Goal: Task Accomplishment & Management: Manage account settings

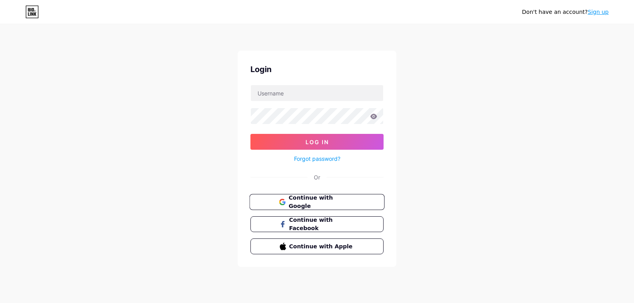
click at [324, 203] on span "Continue with Google" at bounding box center [322, 202] width 66 height 17
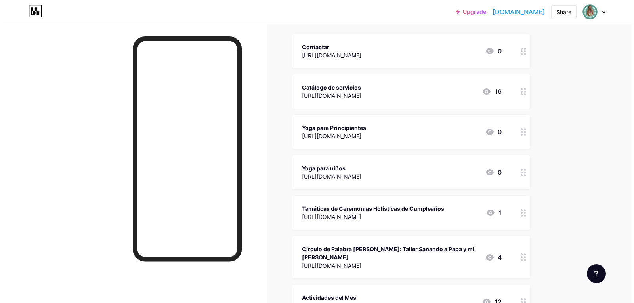
scroll to position [116, 0]
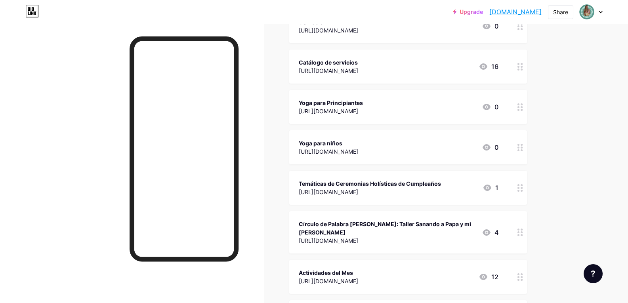
click at [520, 230] on icon at bounding box center [521, 233] width 6 height 8
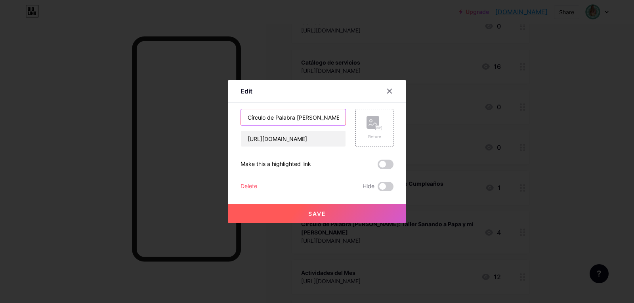
click at [323, 113] on input "Círculo de Palabra [PERSON_NAME]: Taller Sanando a Papa y mi [PERSON_NAME]" at bounding box center [293, 117] width 105 height 16
click at [313, 115] on input "Círculo de Palabra [PERSON_NAME]: Taller Sanando a Papa y mi [PERSON_NAME]" at bounding box center [293, 117] width 105 height 16
type input "Círculo de Palabra de Septiembre: [PERSON_NAME] soy, resignificando la menopausa"
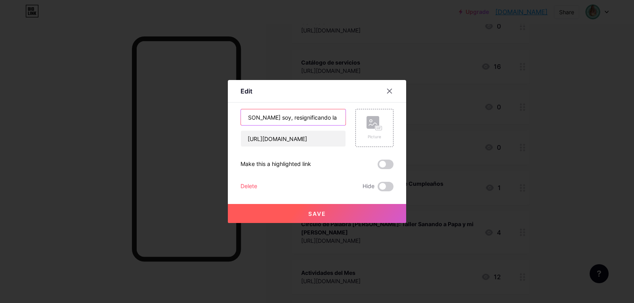
scroll to position [0, 0]
click at [280, 140] on input "[URL][DOMAIN_NAME]" at bounding box center [293, 139] width 105 height 16
paste input "[URL][DOMAIN_NAME]"
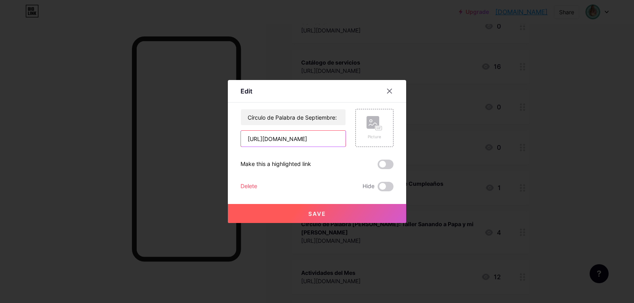
scroll to position [0, 446]
type input "[URL][DOMAIN_NAME]"
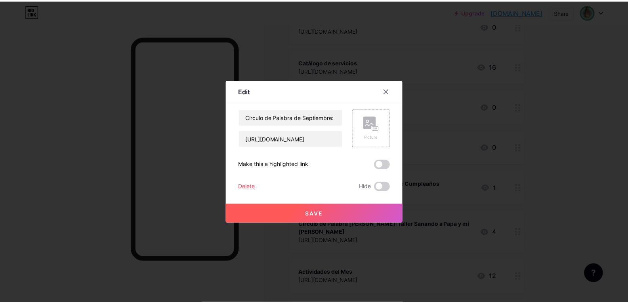
scroll to position [0, 0]
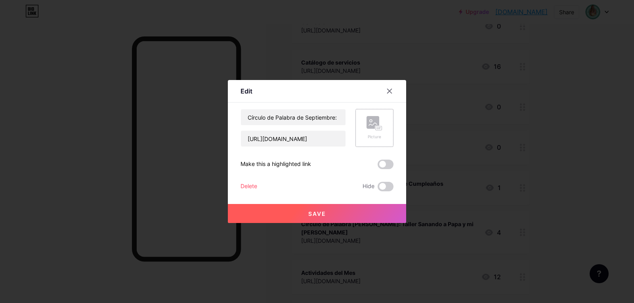
click at [370, 131] on div "Picture" at bounding box center [375, 128] width 16 height 24
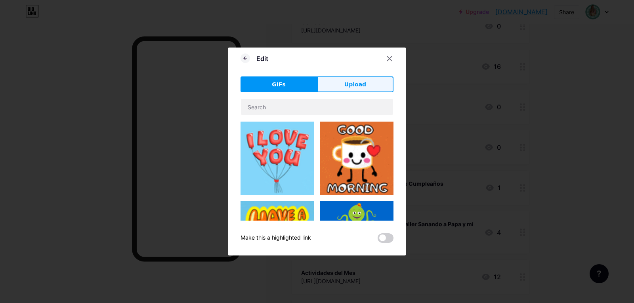
click at [361, 82] on span "Upload" at bounding box center [355, 84] width 22 height 8
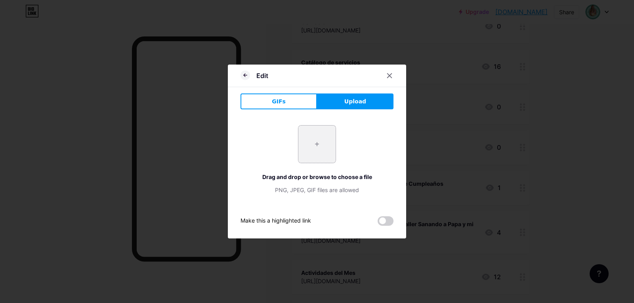
click at [316, 146] on input "file" at bounding box center [316, 144] width 37 height 37
type input "C:\fakepath\_SABIA SOY (Post para Facebook) (2).png"
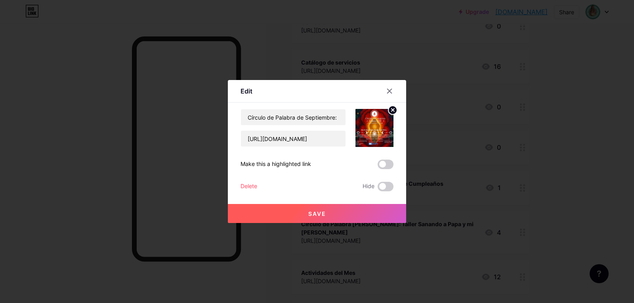
click at [322, 212] on span "Save" at bounding box center [317, 213] width 18 height 7
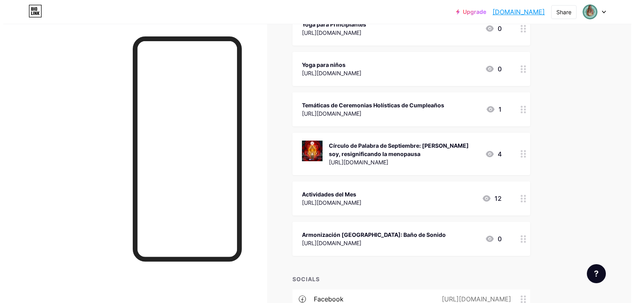
scroll to position [197, 0]
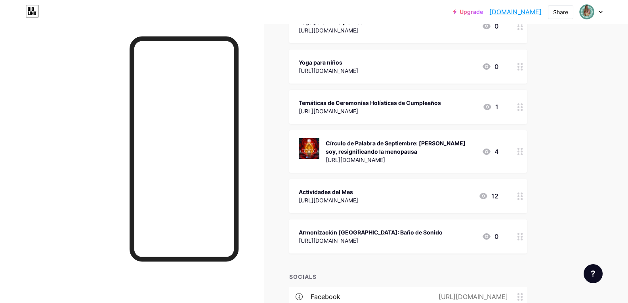
click at [523, 196] on circle at bounding box center [522, 196] width 2 height 2
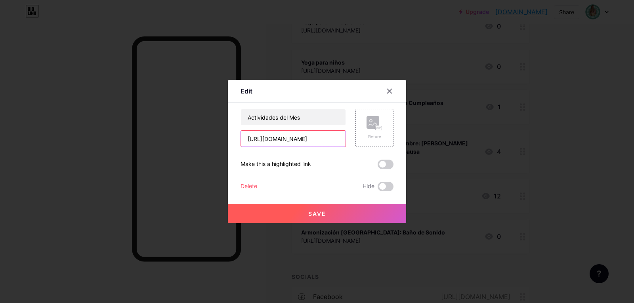
click at [285, 138] on input "[URL][DOMAIN_NAME]" at bounding box center [293, 139] width 105 height 16
click at [279, 136] on input "text" at bounding box center [293, 139] width 105 height 16
paste input "[URL][DOMAIN_NAME]"
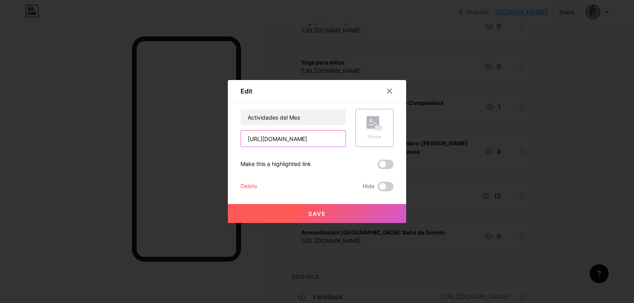
scroll to position [0, 444]
type input "[URL][DOMAIN_NAME]"
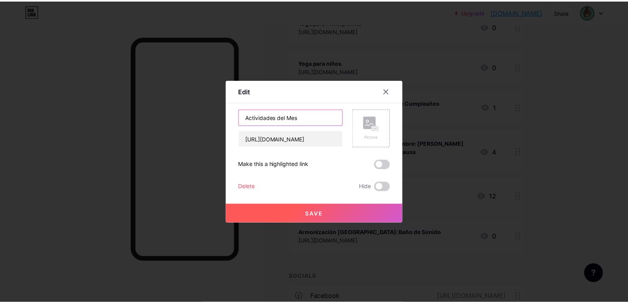
scroll to position [0, 0]
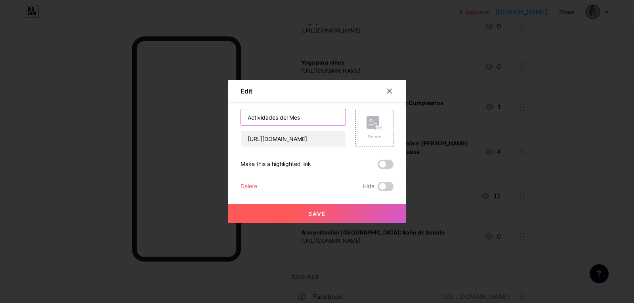
click at [274, 117] on input "Actividades del Mes" at bounding box center [293, 117] width 105 height 16
click at [310, 119] on input "Actividades del Mes" at bounding box center [293, 117] width 105 height 16
click at [377, 127] on rect at bounding box center [379, 128] width 6 height 4
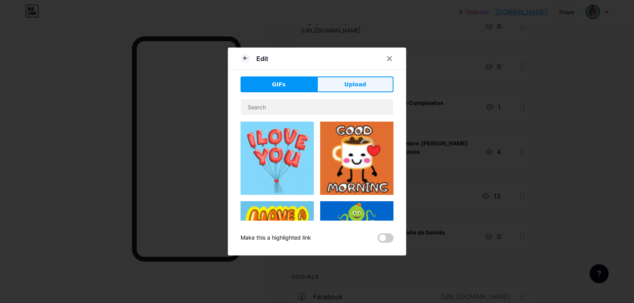
click at [353, 85] on span "Upload" at bounding box center [355, 84] width 22 height 8
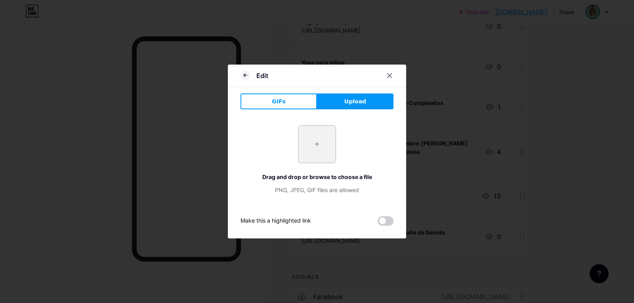
click at [316, 144] on input "file" at bounding box center [316, 144] width 37 height 37
type input "C:\fakepath\Actividades Septiembre (1).png"
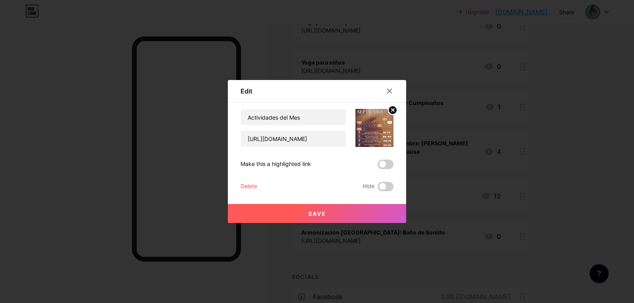
click at [393, 110] on icon at bounding box center [393, 110] width 3 height 3
click at [371, 130] on icon at bounding box center [375, 123] width 16 height 15
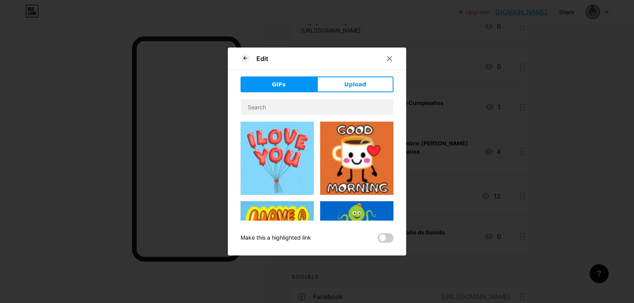
click at [348, 85] on span "Upload" at bounding box center [355, 84] width 22 height 8
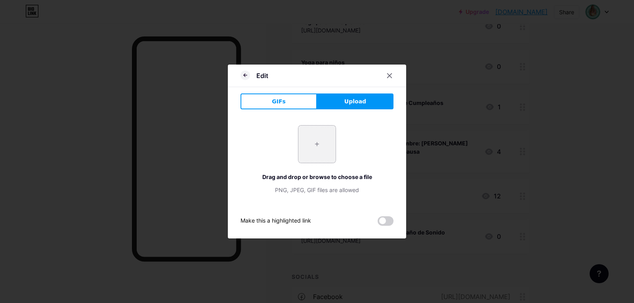
click at [322, 138] on input "file" at bounding box center [316, 144] width 37 height 37
type input "C:\fakepath\Actividades Septiembre.png"
click at [111, 86] on div at bounding box center [317, 151] width 634 height 303
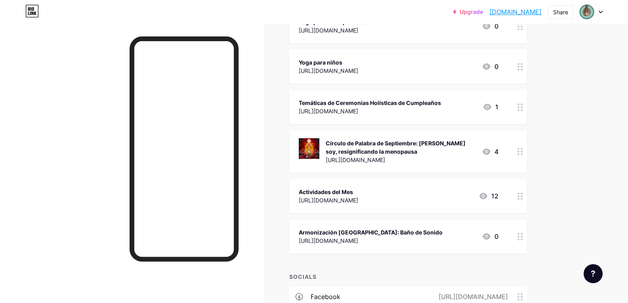
click at [358, 192] on div "Actividades del Mes" at bounding box center [328, 192] width 59 height 8
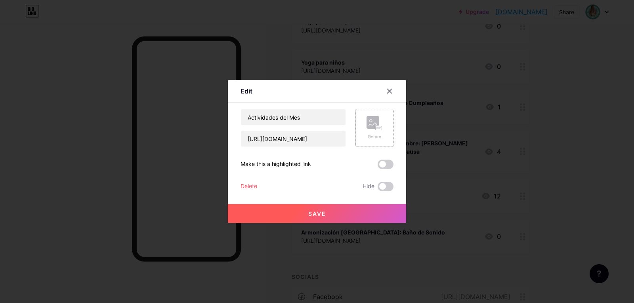
click at [375, 130] on rect at bounding box center [378, 128] width 7 height 5
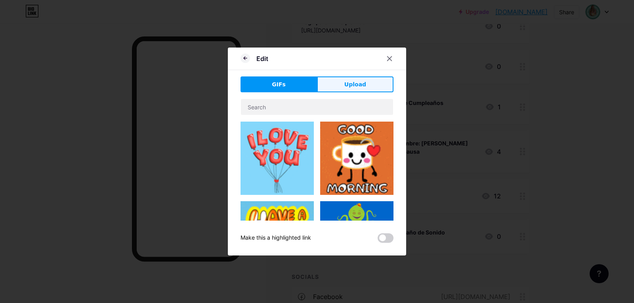
click at [367, 89] on button "Upload" at bounding box center [355, 85] width 77 height 16
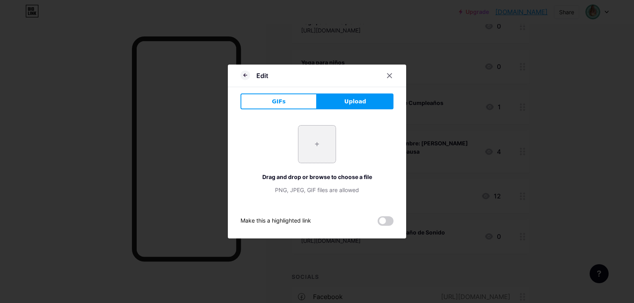
click at [319, 148] on input "file" at bounding box center [316, 144] width 37 height 37
type input "C:\fakepath\Actividades Septiembre.png"
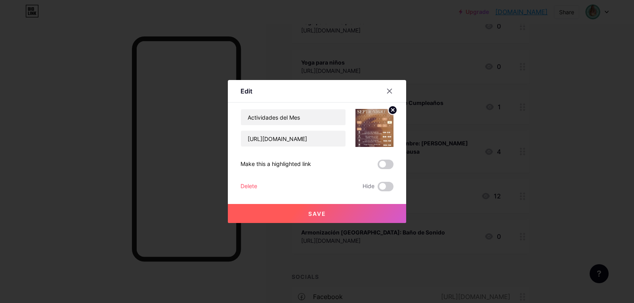
click at [331, 212] on button "Save" at bounding box center [317, 213] width 178 height 19
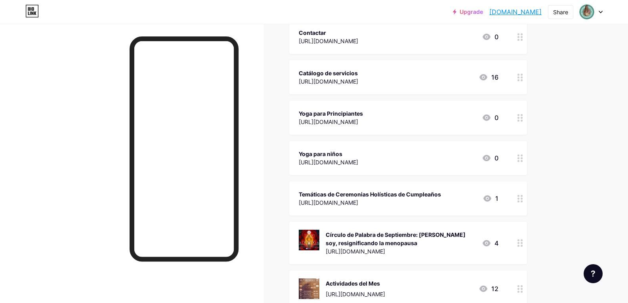
scroll to position [74, 0]
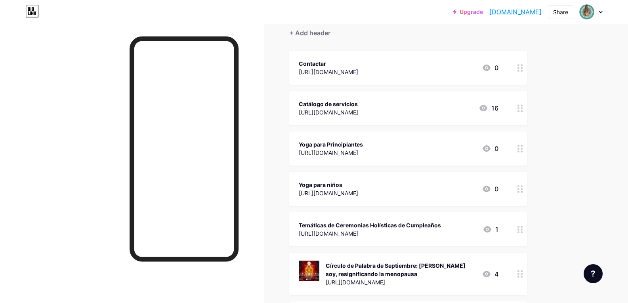
click at [360, 152] on div "[URL][DOMAIN_NAME]" at bounding box center [331, 153] width 64 height 8
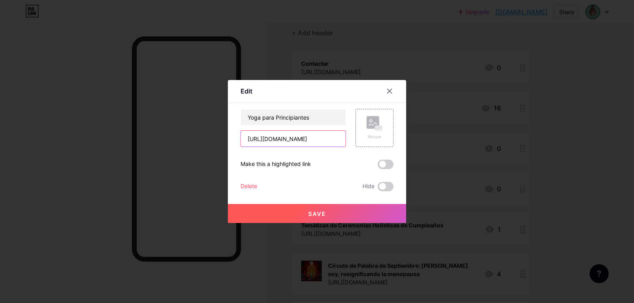
click at [303, 139] on input "[URL][DOMAIN_NAME]" at bounding box center [293, 139] width 105 height 16
click at [391, 92] on icon at bounding box center [389, 91] width 6 height 6
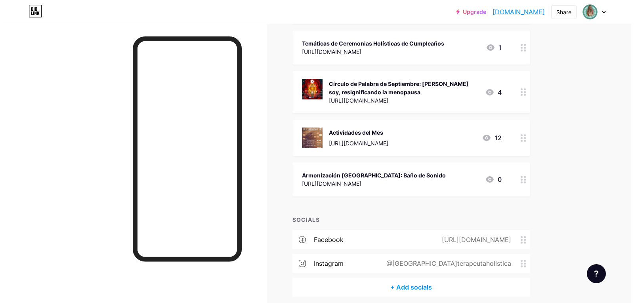
scroll to position [268, 0]
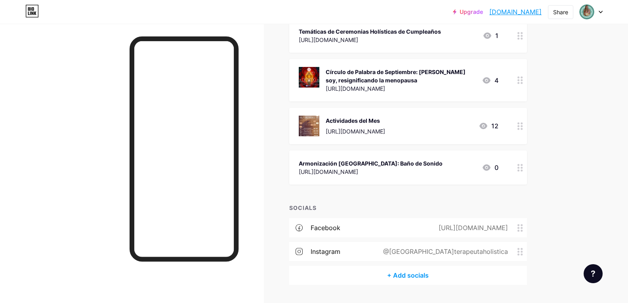
click at [380, 164] on div "Armonización [GEOGRAPHIC_DATA]: Baño de Sonido" at bounding box center [371, 163] width 144 height 8
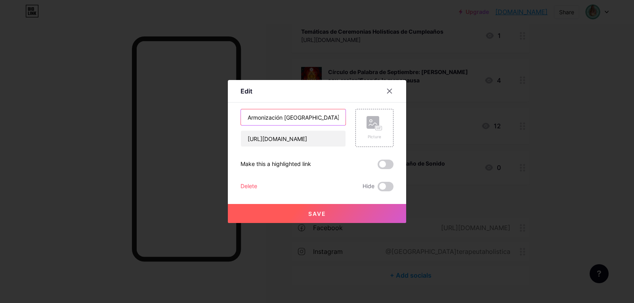
click at [317, 117] on input "Armonización [GEOGRAPHIC_DATA]: Baño de Sonido" at bounding box center [293, 117] width 105 height 16
drag, startPoint x: 304, startPoint y: 117, endPoint x: 227, endPoint y: 119, distance: 77.3
click at [227, 119] on div "Edit Content YouTube Play YouTube video without leaving your page. ADD Vimeo Pl…" at bounding box center [317, 151] width 634 height 303
click at [284, 119] on input "Sabados 13 y Baño de Sonido" at bounding box center [293, 117] width 105 height 16
click at [337, 119] on input "Sabados 13 y 27 Baño de Sonido" at bounding box center [293, 117] width 105 height 16
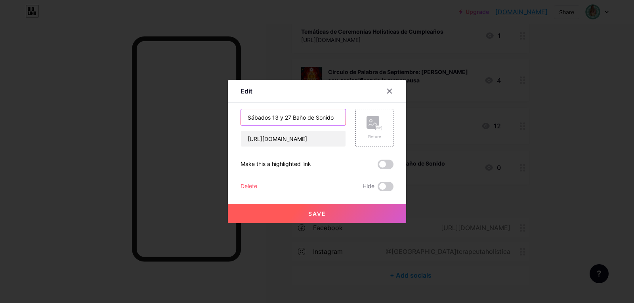
click at [294, 118] on input "Sábados 13 y 27 Baño de Sonido" at bounding box center [293, 117] width 105 height 16
drag, startPoint x: 314, startPoint y: 118, endPoint x: 341, endPoint y: 118, distance: 27.4
click at [341, 118] on input "Sábados 13 y 27 Yoga +Baño de Sonido" at bounding box center [293, 117] width 105 height 16
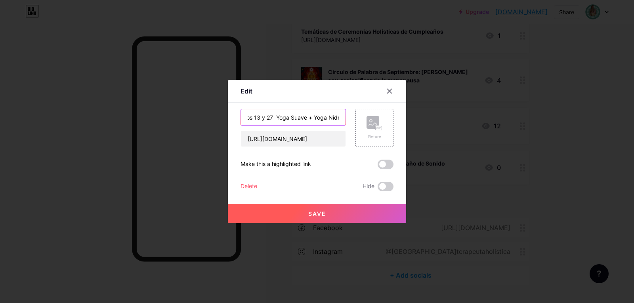
scroll to position [0, 21]
type input "Sábados 13 y 27 Yoga Suave + Yoga Nidra"
click at [328, 140] on input "[URL][DOMAIN_NAME]" at bounding box center [293, 139] width 105 height 16
click at [299, 141] on input "[URL][DOMAIN_NAME]" at bounding box center [293, 139] width 105 height 16
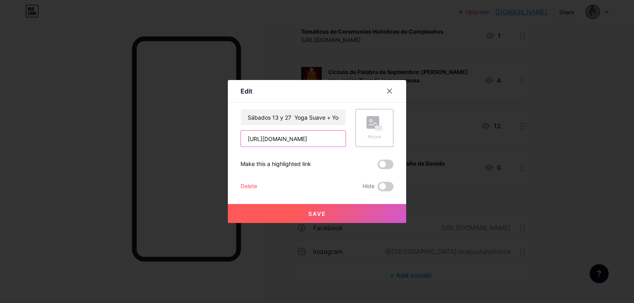
click at [299, 141] on input "[URL][DOMAIN_NAME]" at bounding box center [293, 139] width 105 height 16
click at [300, 141] on input "[URL][DOMAIN_NAME]" at bounding box center [293, 139] width 105 height 16
paste input "[URL][DOMAIN_NAME]"
type input "[URL][DOMAIN_NAME]"
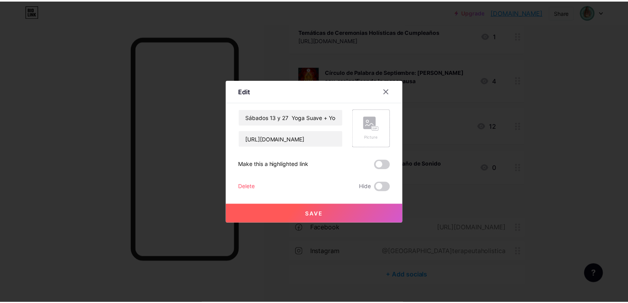
scroll to position [0, 0]
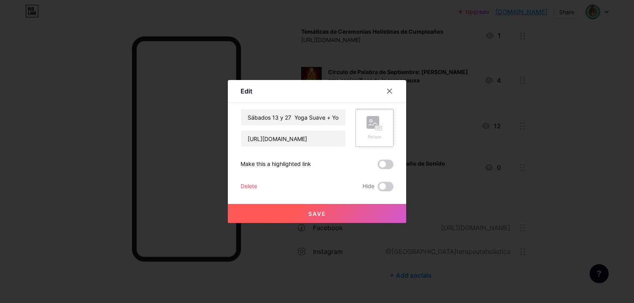
click at [377, 125] on rect at bounding box center [373, 122] width 13 height 13
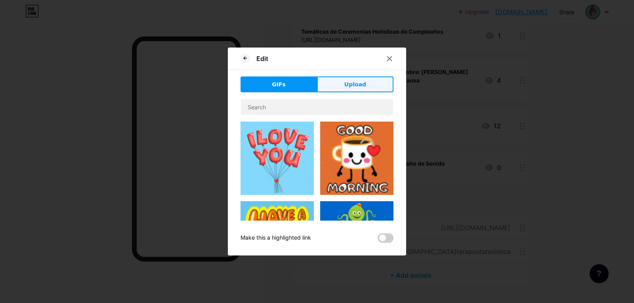
click at [371, 86] on button "Upload" at bounding box center [355, 85] width 77 height 16
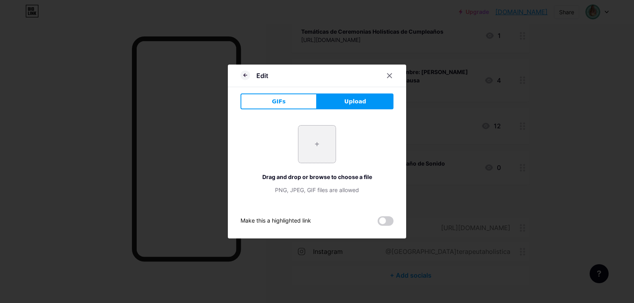
click at [326, 147] on input "file" at bounding box center [316, 144] width 37 height 37
type input "C:\fakepath\4 (1).png"
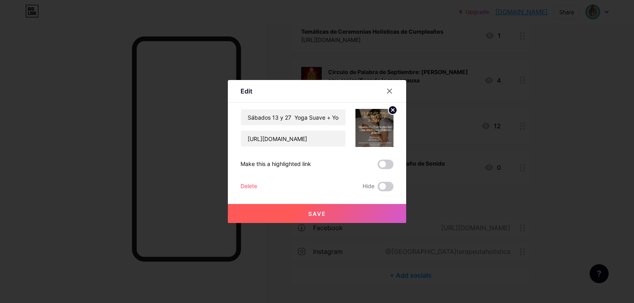
click at [332, 214] on button "Save" at bounding box center [317, 213] width 178 height 19
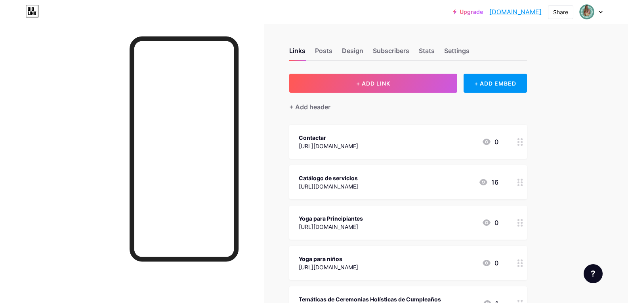
click at [599, 12] on icon at bounding box center [601, 12] width 4 height 3
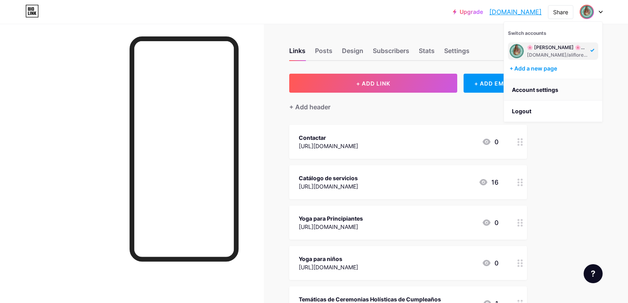
click at [537, 89] on link "Account settings" at bounding box center [553, 89] width 98 height 21
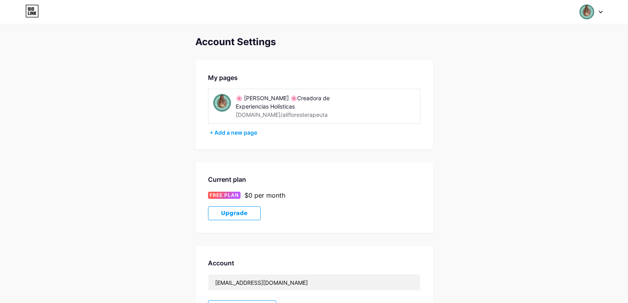
click at [221, 104] on img at bounding box center [222, 103] width 18 height 18
click at [267, 103] on div "🌸 [PERSON_NAME] 🌸Creadora de Experiencias Holísticas" at bounding box center [292, 102] width 112 height 17
click at [224, 99] on img at bounding box center [222, 103] width 18 height 18
click at [584, 10] on img at bounding box center [587, 11] width 15 height 15
click at [589, 50] on div "🌸 [PERSON_NAME] 🌸Creadora de Experiencias Holísticas [DOMAIN_NAME]/aliflorester…" at bounding box center [553, 50] width 90 height 17
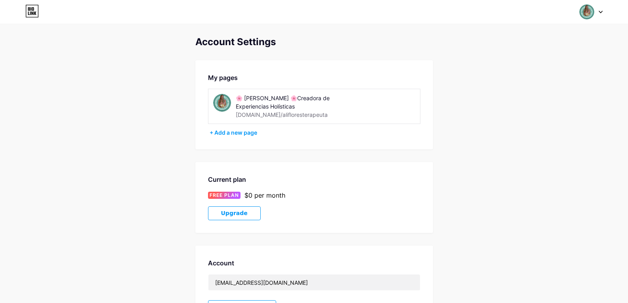
click at [220, 101] on img at bounding box center [222, 103] width 18 height 18
click at [220, 99] on img at bounding box center [222, 103] width 18 height 18
click at [270, 103] on div "🌸 [PERSON_NAME] 🌸Creadora de Experiencias Holísticas" at bounding box center [292, 102] width 112 height 17
click at [267, 116] on div "[DOMAIN_NAME]/alifloresterapeuta" at bounding box center [282, 115] width 92 height 8
click at [209, 40] on div "Account Settings" at bounding box center [314, 41] width 238 height 11
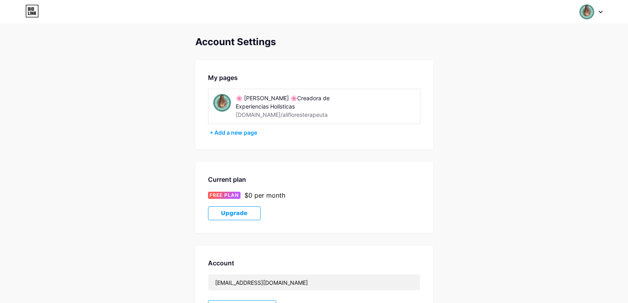
click at [594, 12] on img at bounding box center [587, 11] width 15 height 15
click at [532, 90] on link "Dashboard" at bounding box center [553, 89] width 98 height 21
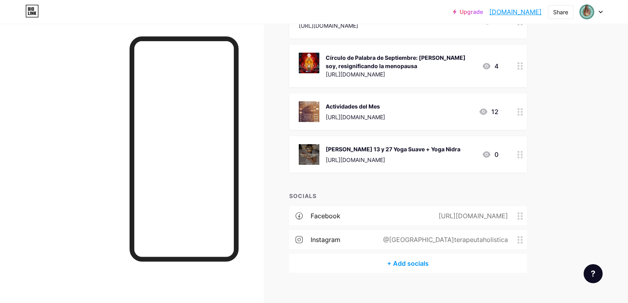
scroll to position [291, 0]
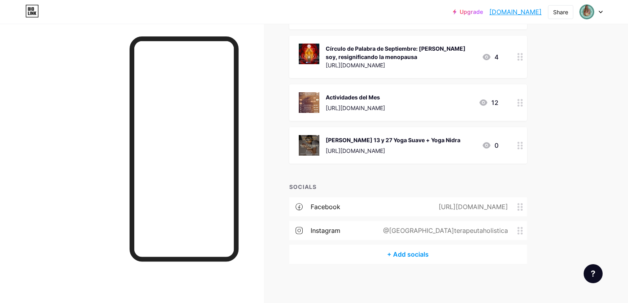
click at [498, 231] on div "@[GEOGRAPHIC_DATA]terapeutaholistica" at bounding box center [444, 231] width 147 height 10
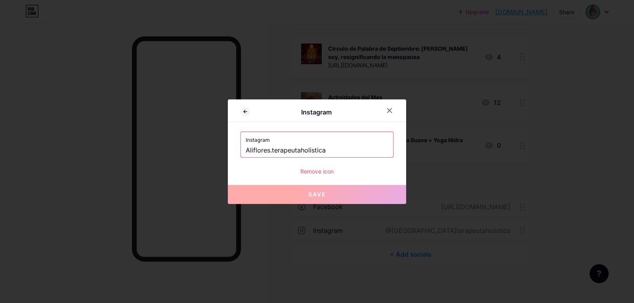
drag, startPoint x: 331, startPoint y: 151, endPoint x: 217, endPoint y: 149, distance: 113.4
click at [217, 149] on div "Instagram Instagram Aliflores.terapeutaholistica Remove icon Save" at bounding box center [317, 151] width 634 height 303
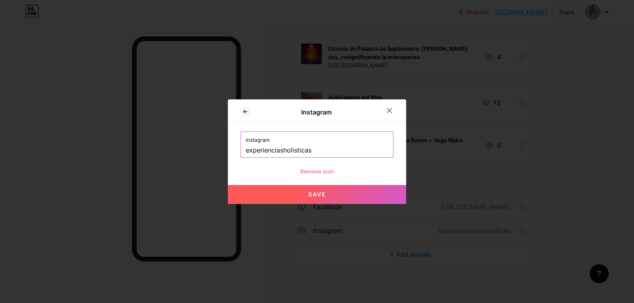
click at [319, 195] on span "Save" at bounding box center [317, 194] width 18 height 7
type input "https://instagram.com/experienciasholisticas"
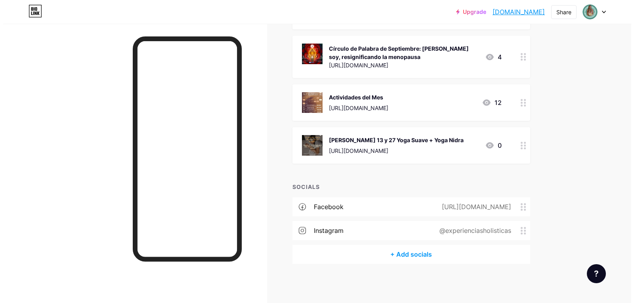
scroll to position [0, 0]
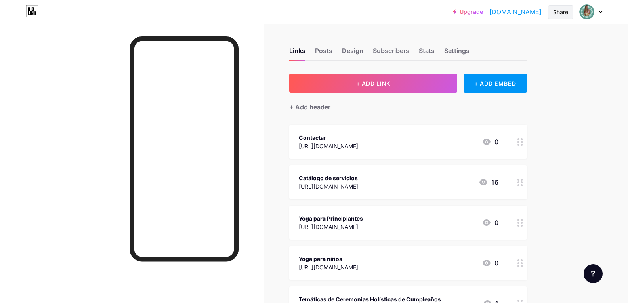
click at [556, 11] on div "Share" at bounding box center [560, 12] width 15 height 8
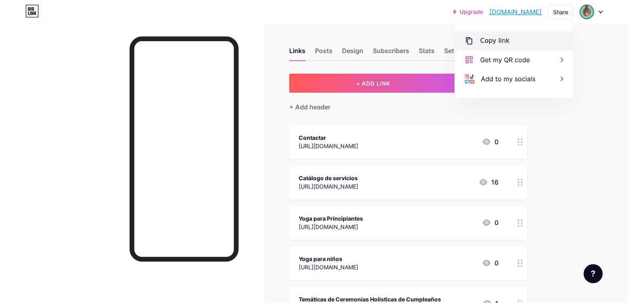
click at [498, 42] on div "Copy link" at bounding box center [494, 41] width 29 height 10
click at [499, 13] on link "[DOMAIN_NAME]" at bounding box center [516, 12] width 52 height 10
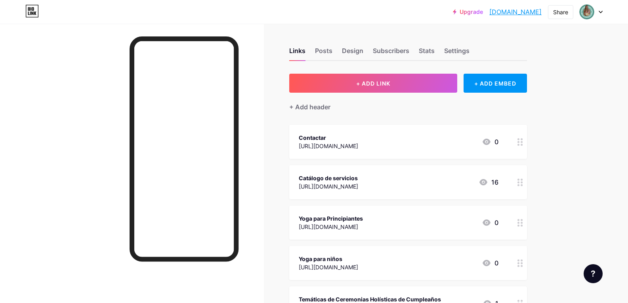
click at [363, 222] on div "Yoga para Principiantes" at bounding box center [331, 218] width 64 height 8
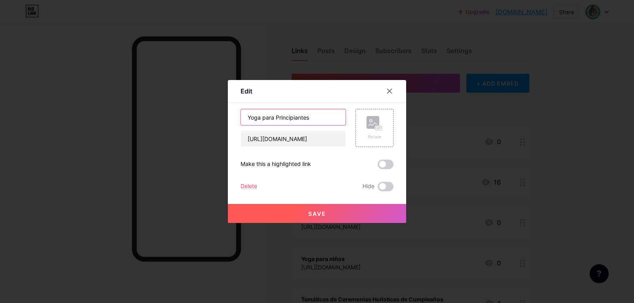
click at [312, 117] on input "Yoga para Principiantes" at bounding box center [293, 117] width 105 height 16
type input "Yoga para Principiantes Horarios"
click at [315, 140] on input "[URL][DOMAIN_NAME]" at bounding box center [293, 139] width 105 height 16
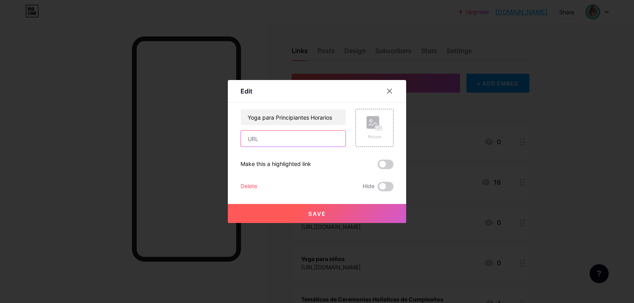
paste input "https://www.canva.com/design/DAGs5oes7ZA/3zFp8m-AAcIf1KGLf_dOEw/view?utm_conten…"
type input "https://www.canva.com/design/DAGs5oes7ZA/3zFp8m-AAcIf1KGLf_dOEw/view?utm_conten…"
click at [373, 124] on rect at bounding box center [373, 122] width 13 height 13
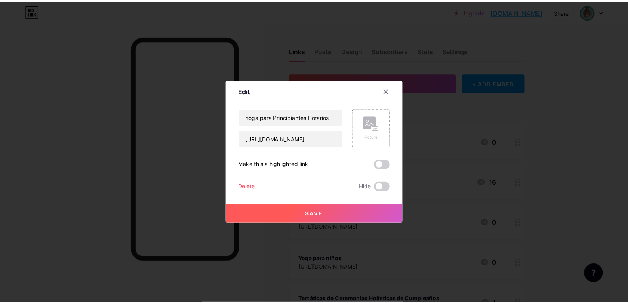
scroll to position [0, 0]
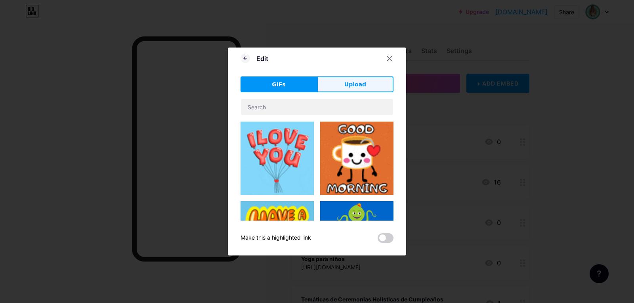
click at [361, 81] on span "Upload" at bounding box center [355, 84] width 22 height 8
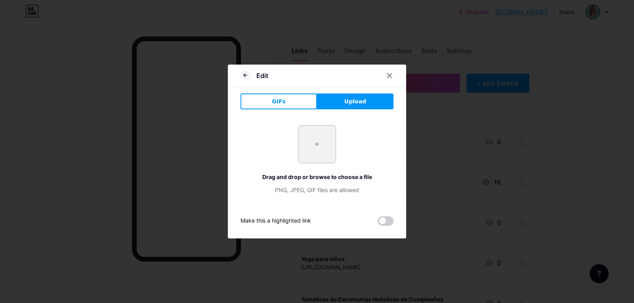
click at [319, 145] on input "file" at bounding box center [316, 144] width 37 height 37
click at [390, 76] on icon at bounding box center [390, 76] width 4 height 4
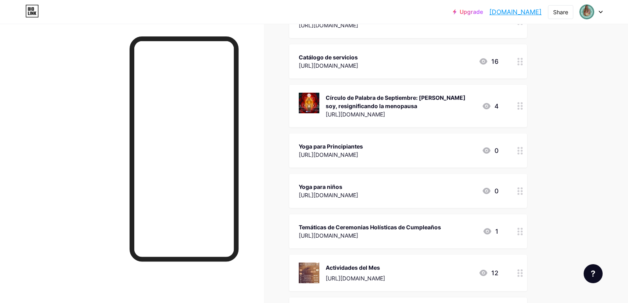
scroll to position [119, 0]
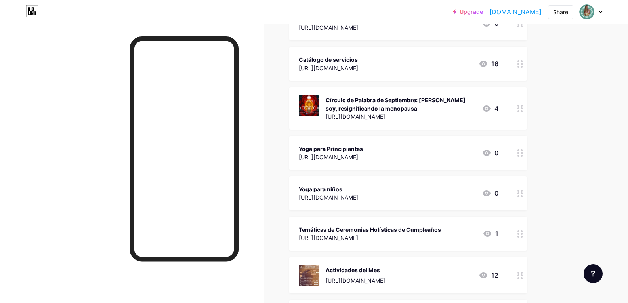
drag, startPoint x: 626, startPoint y: 78, endPoint x: 624, endPoint y: 68, distance: 9.6
click at [624, 68] on div "Upgrade alifloresterape... alifloresterapeuta.bio.link Share Switch accounts 🌸 …" at bounding box center [314, 178] width 628 height 595
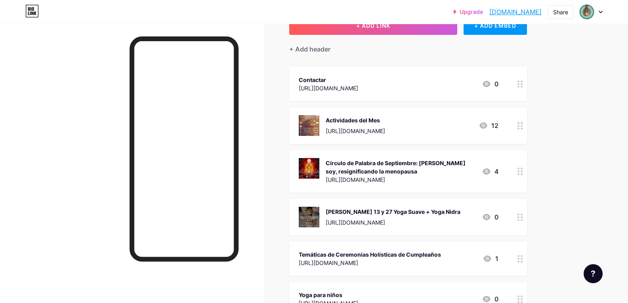
scroll to position [0, 0]
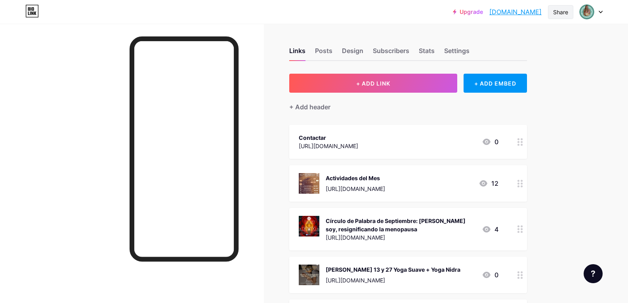
click at [559, 14] on div "Share" at bounding box center [560, 12] width 15 height 8
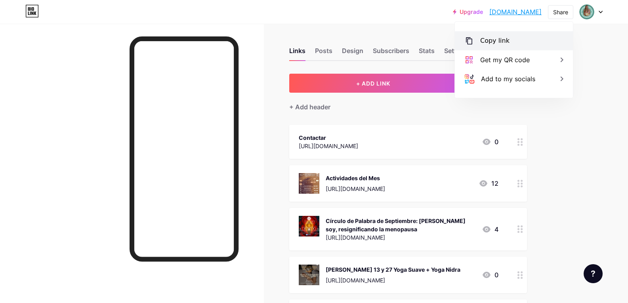
click at [503, 41] on div "Copy link" at bounding box center [494, 41] width 29 height 10
click at [503, 41] on div "Copied" at bounding box center [491, 41] width 22 height 10
click at [490, 13] on link "[DOMAIN_NAME]" at bounding box center [516, 12] width 52 height 10
